Goal: Task Accomplishment & Management: Manage account settings

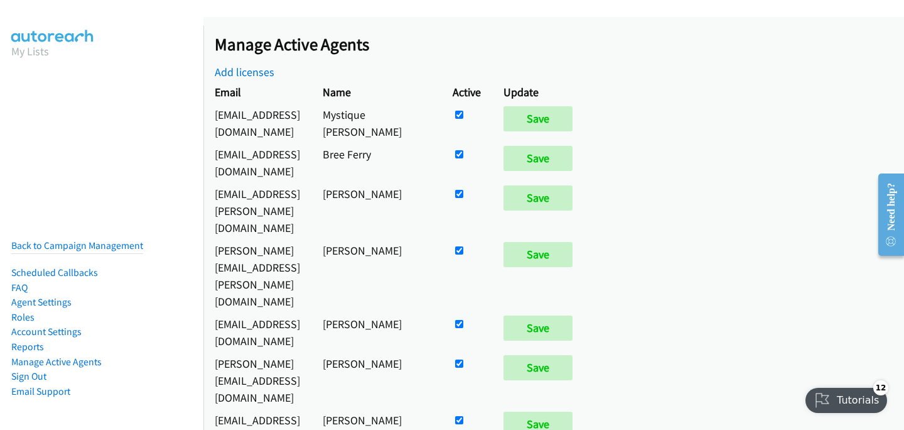
scroll to position [324, 0]
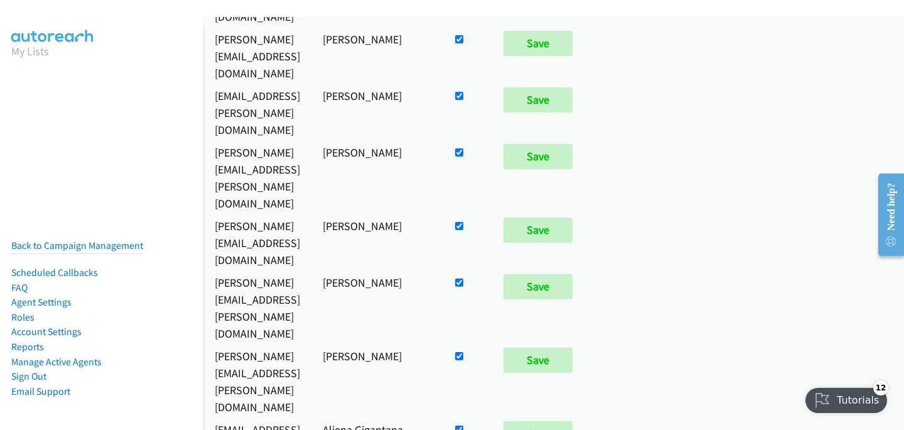
checkbox input "false"
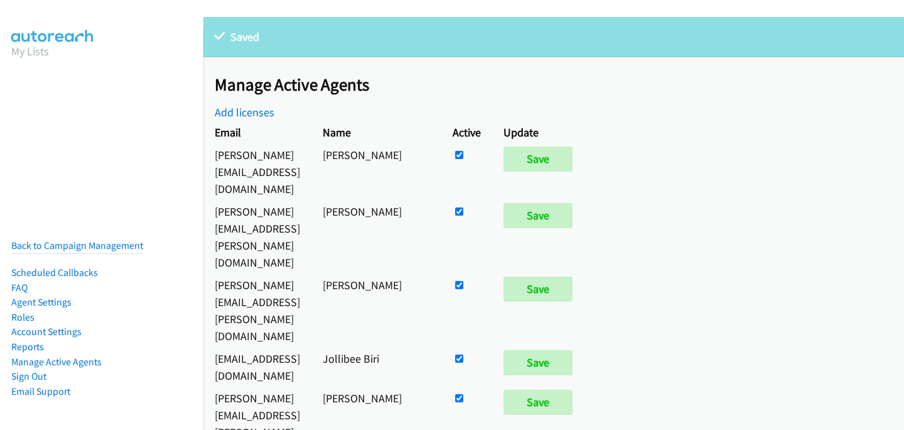
scroll to position [6814, 0]
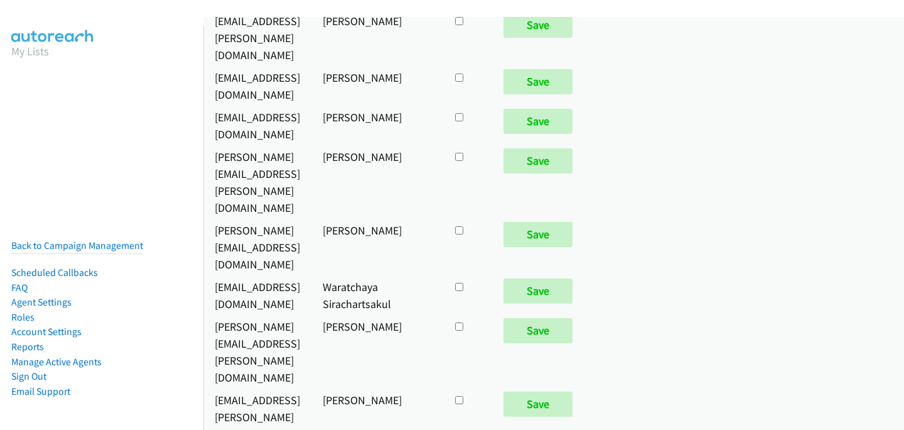
checkbox input "true"
